Goal: Task Accomplishment & Management: Manage account settings

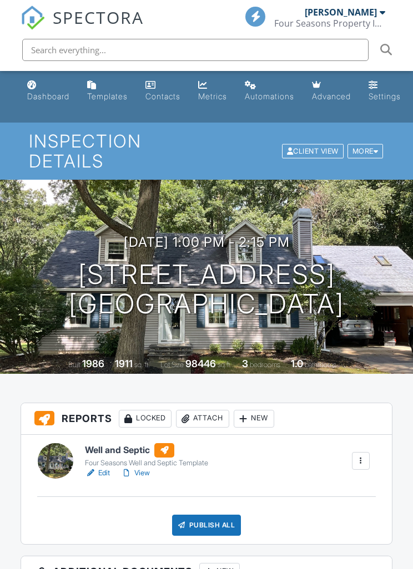
click at [150, 477] on link "View" at bounding box center [135, 473] width 29 height 11
click at [219, 531] on div "Publish All" at bounding box center [206, 525] width 69 height 21
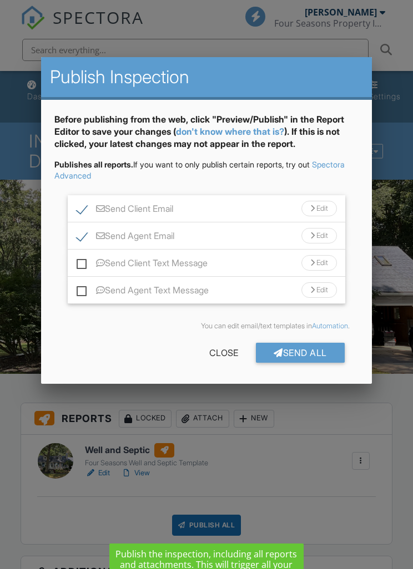
click at [316, 213] on div "Edit" at bounding box center [319, 209] width 36 height 16
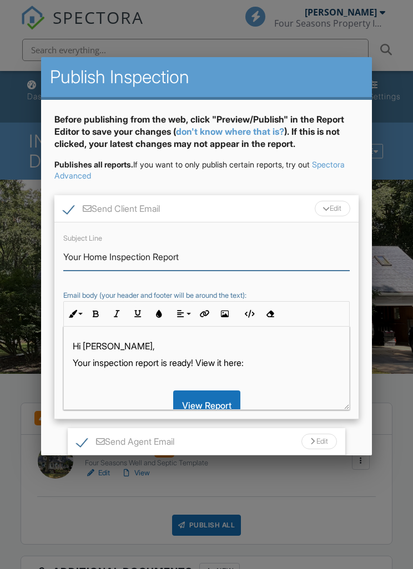
click at [112, 253] on input "Your Home Inspection Report" at bounding box center [206, 257] width 286 height 27
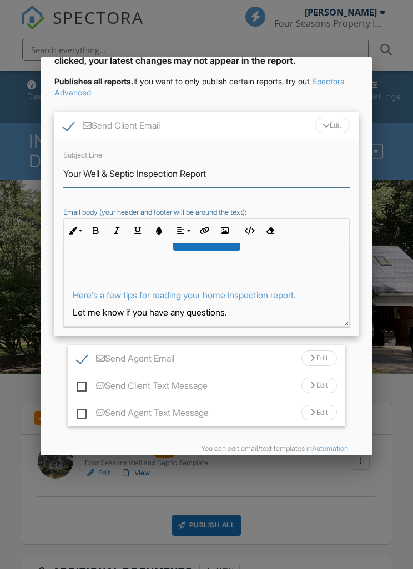
scroll to position [95, 0]
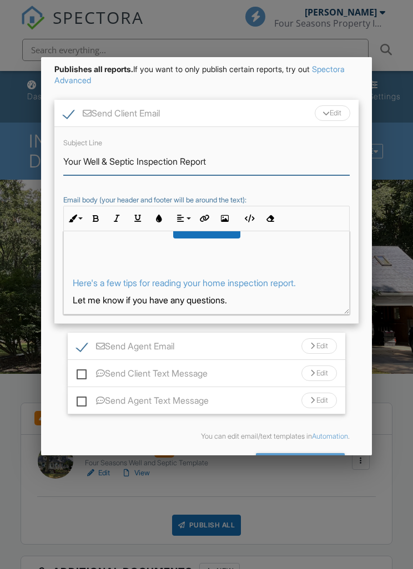
type input "Your Well & Septic Inspection Report"
click at [330, 280] on p "Here's a few tips for reading your home inspection report." at bounding box center [206, 283] width 267 height 12
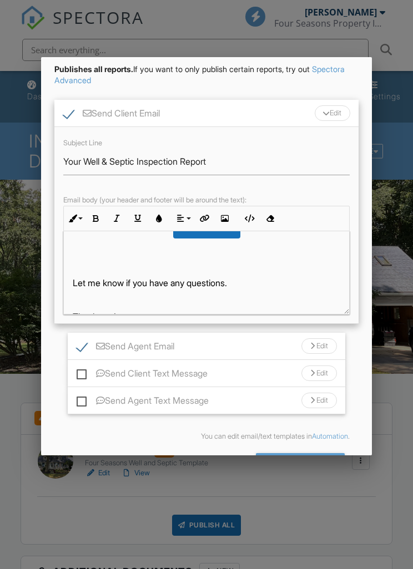
click at [316, 346] on div "Edit" at bounding box center [319, 347] width 36 height 16
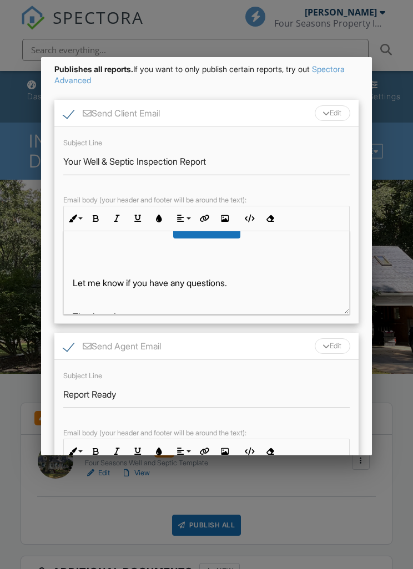
click at [61, 394] on div "Subject Line Report Ready Email body (your header and footer will be around the…" at bounding box center [206, 458] width 304 height 197
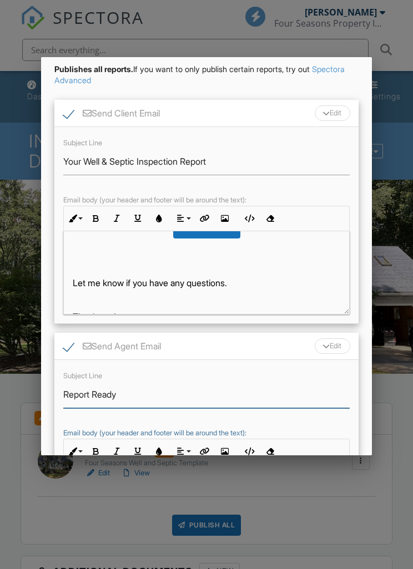
click at [64, 393] on input "Report Ready" at bounding box center [206, 394] width 286 height 27
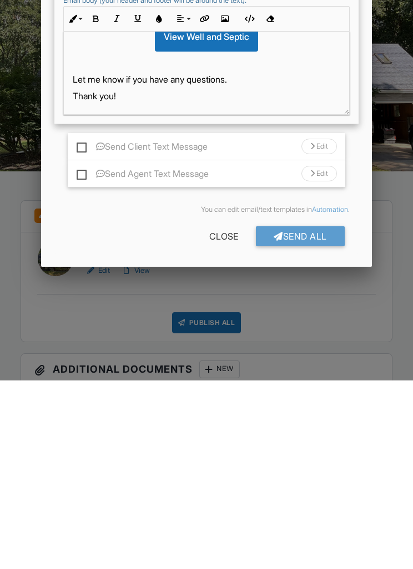
scroll to position [339, 0]
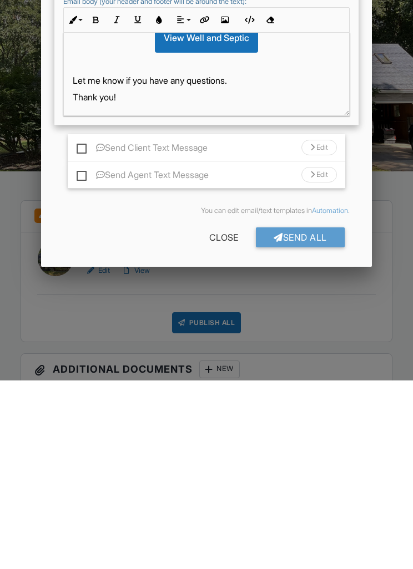
type input "Well & Septic Report Ready"
click at [321, 416] on div "Send All" at bounding box center [300, 426] width 89 height 20
